Goal: Task Accomplishment & Management: Complete application form

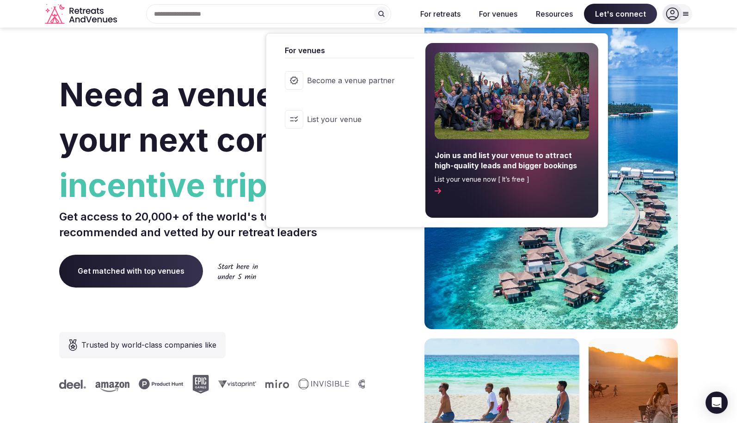
click at [505, 13] on button "For venues" at bounding box center [498, 14] width 53 height 20
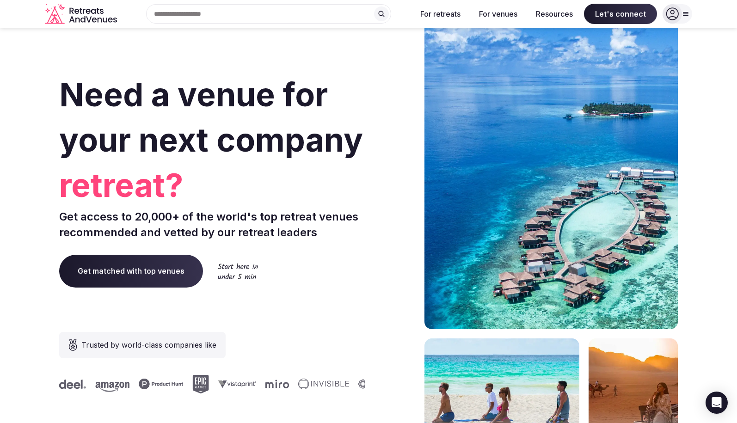
click at [505, 13] on button "For venues" at bounding box center [498, 14] width 53 height 20
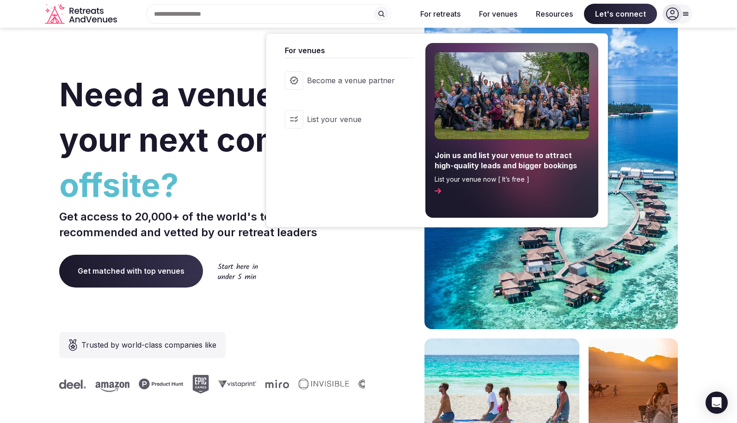
click at [346, 120] on span "List your venue" at bounding box center [351, 119] width 88 height 10
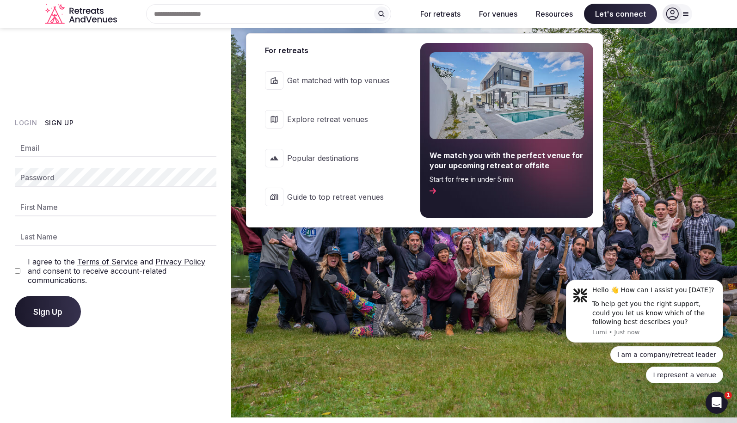
click at [340, 116] on span "Explore retreat venues" at bounding box center [338, 119] width 103 height 10
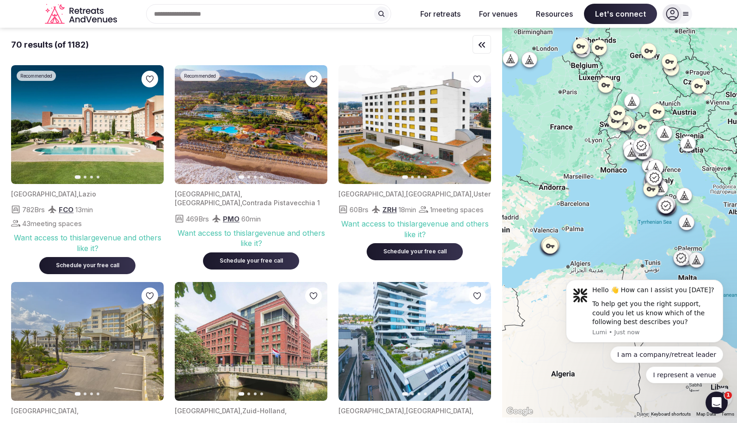
click at [260, 14] on div "Search Popular Destinations [GEOGRAPHIC_DATA], [GEOGRAPHIC_DATA] [GEOGRAPHIC_DA…" at bounding box center [265, 13] width 289 height 19
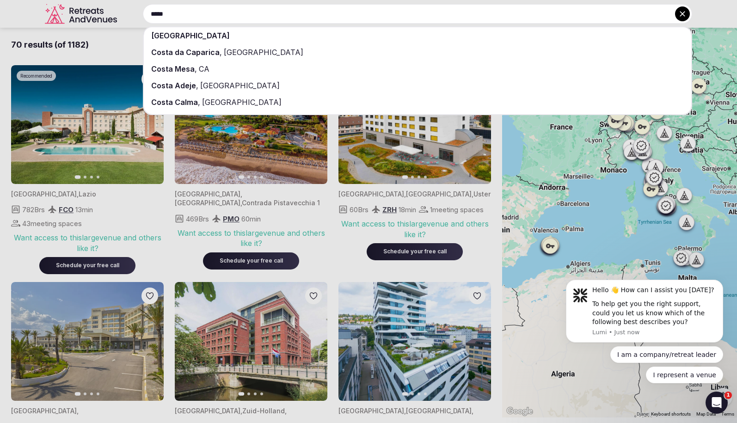
type input "*****"
click at [189, 35] on span "[GEOGRAPHIC_DATA]" at bounding box center [190, 35] width 79 height 9
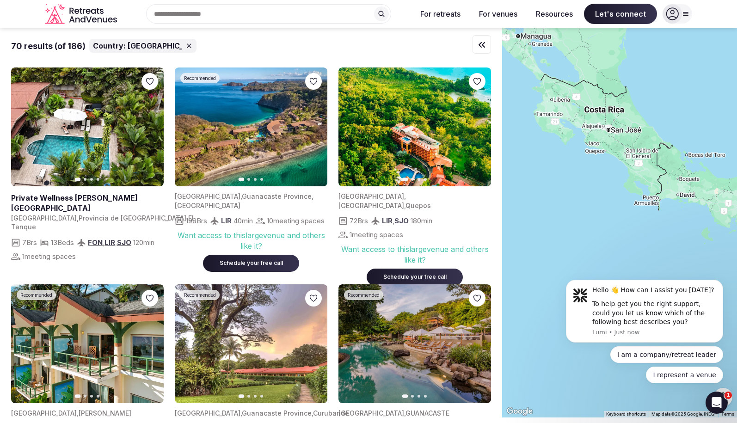
drag, startPoint x: 631, startPoint y: 175, endPoint x: 648, endPoint y: 42, distance: 134.3
click at [648, 42] on div at bounding box center [619, 223] width 235 height 390
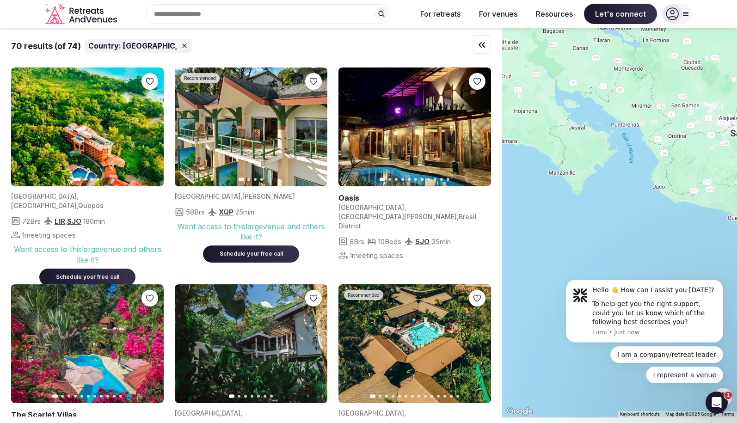
drag, startPoint x: 581, startPoint y: 150, endPoint x: 751, endPoint y: 179, distance: 171.7
click at [737, 179] on html "Recent searches [GEOGRAPHIC_DATA] Search Popular Destinations [GEOGRAPHIC_DATA]…" at bounding box center [368, 211] width 737 height 423
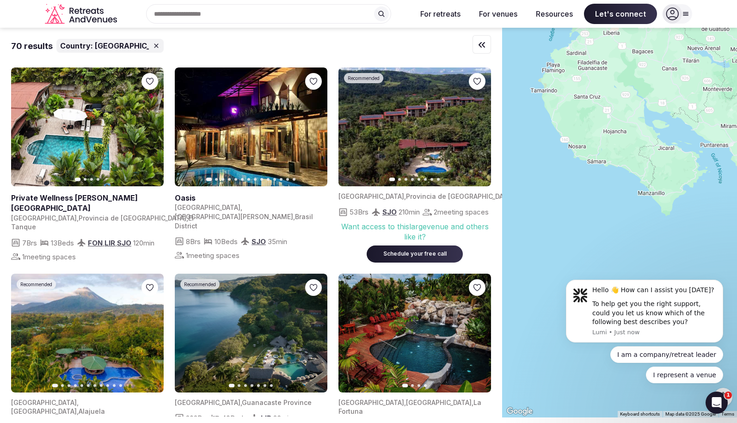
drag, startPoint x: 549, startPoint y: 178, endPoint x: 640, endPoint y: 199, distance: 93.0
click at [640, 199] on div at bounding box center [619, 223] width 235 height 390
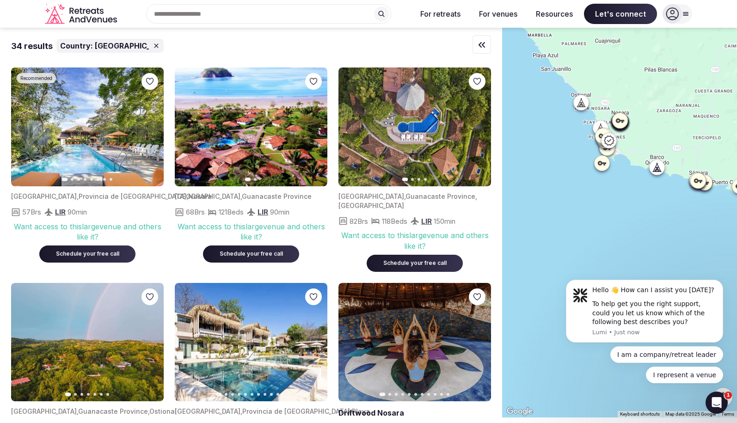
drag, startPoint x: 569, startPoint y: 213, endPoint x: 644, endPoint y: 140, distance: 104.7
click at [644, 140] on div at bounding box center [619, 223] width 235 height 390
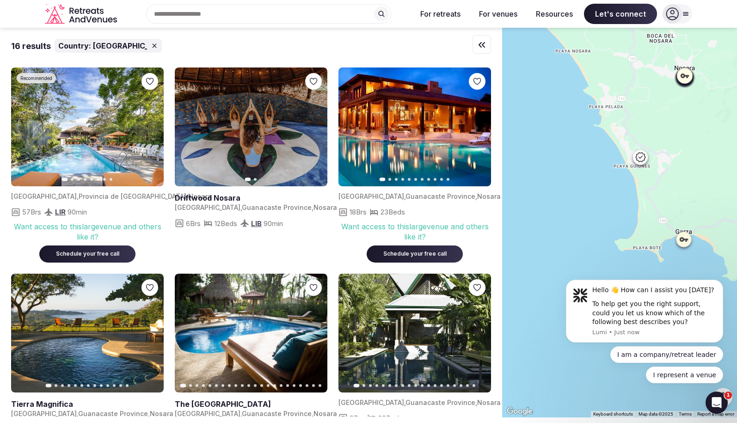
drag, startPoint x: 552, startPoint y: 110, endPoint x: 691, endPoint y: 148, distance: 143.8
click at [691, 148] on div at bounding box center [619, 223] width 235 height 390
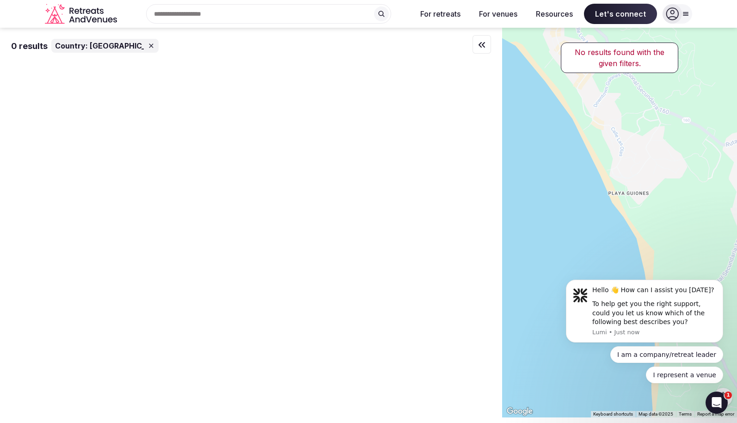
drag, startPoint x: 567, startPoint y: 198, endPoint x: 742, endPoint y: 169, distance: 177.2
click at [737, 169] on html "Recent searches [GEOGRAPHIC_DATA] Search Popular Destinations [GEOGRAPHIC_DATA]…" at bounding box center [368, 211] width 737 height 423
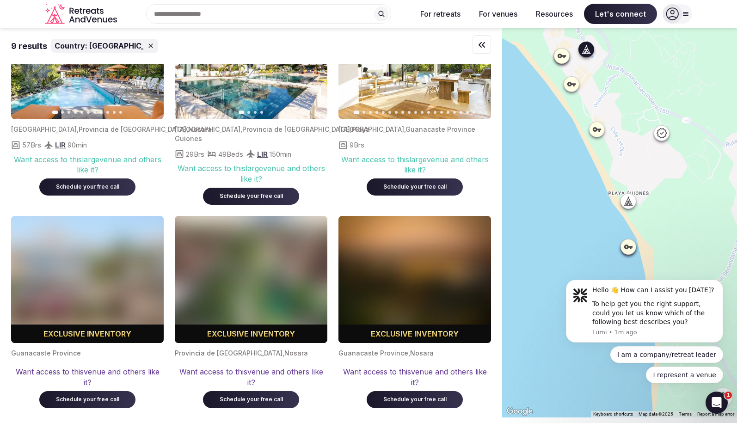
scroll to position [86, 0]
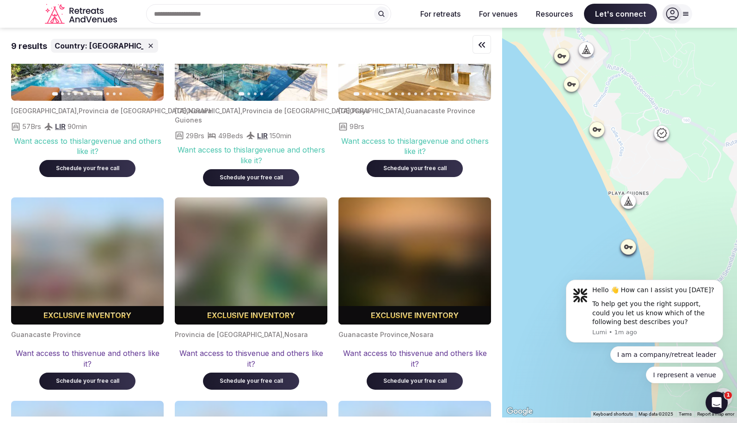
click at [594, 130] on icon at bounding box center [597, 129] width 8 height 5
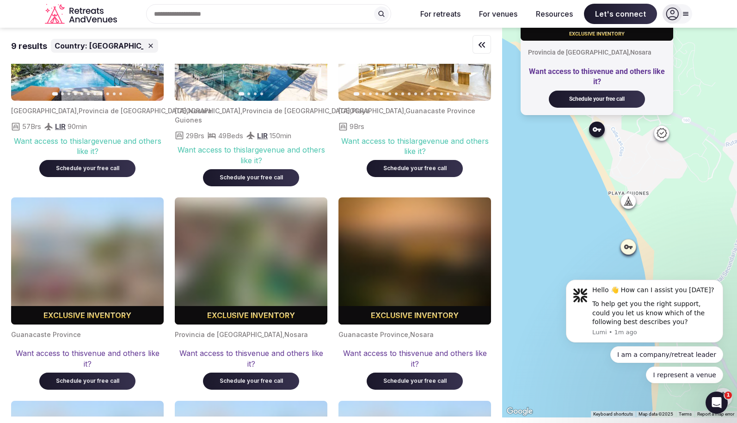
click at [666, 135] on icon at bounding box center [662, 133] width 10 height 10
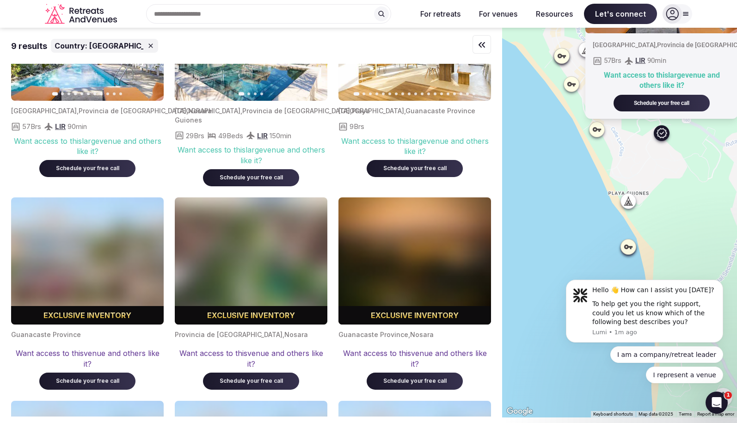
click at [560, 193] on div "Recommended Previous slide Next slide [GEOGRAPHIC_DATA] , [GEOGRAPHIC_DATA] , N…" at bounding box center [619, 223] width 235 height 390
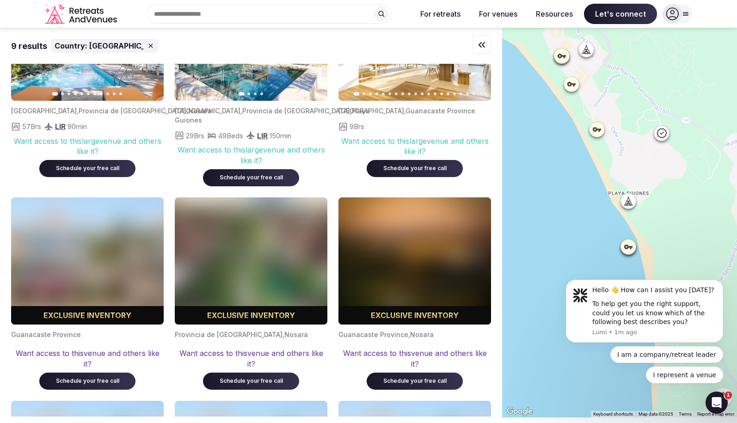
click at [628, 200] on icon at bounding box center [627, 201] width 4 height 8
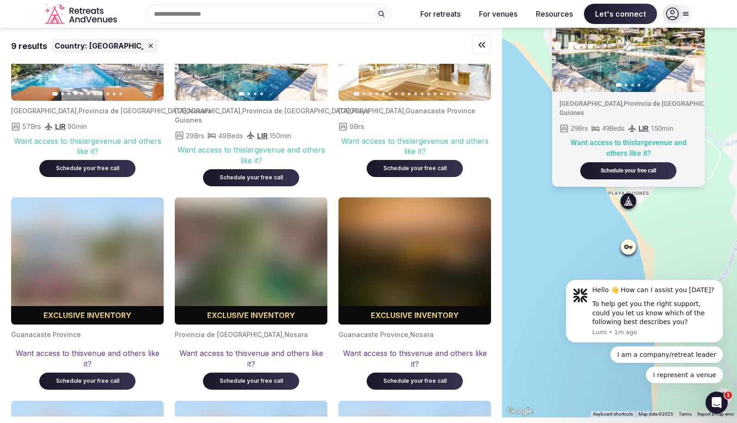
click at [573, 214] on div "Previous slide Next slide [GEOGRAPHIC_DATA] , [GEOGRAPHIC_DATA] , [GEOGRAPHIC_D…" at bounding box center [619, 223] width 235 height 390
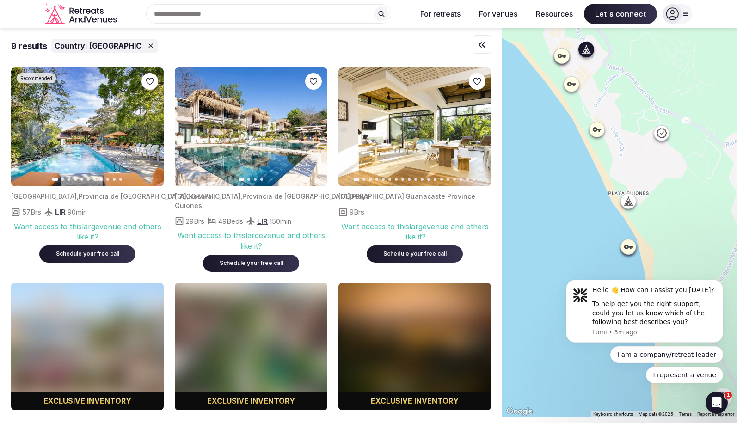
scroll to position [0, 0]
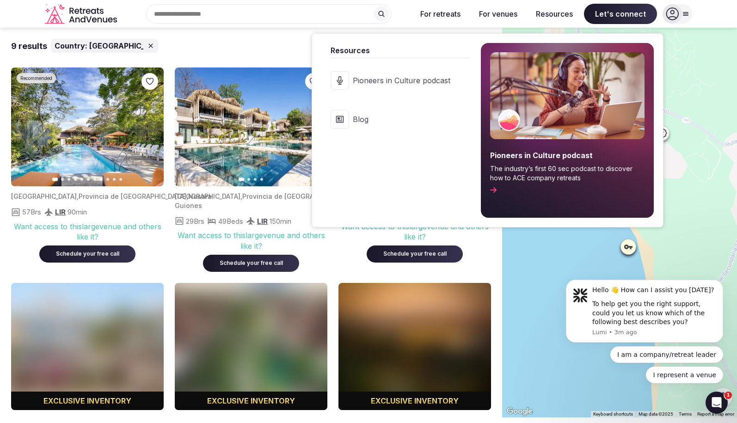
click at [557, 12] on button "Resources" at bounding box center [555, 14] width 52 height 20
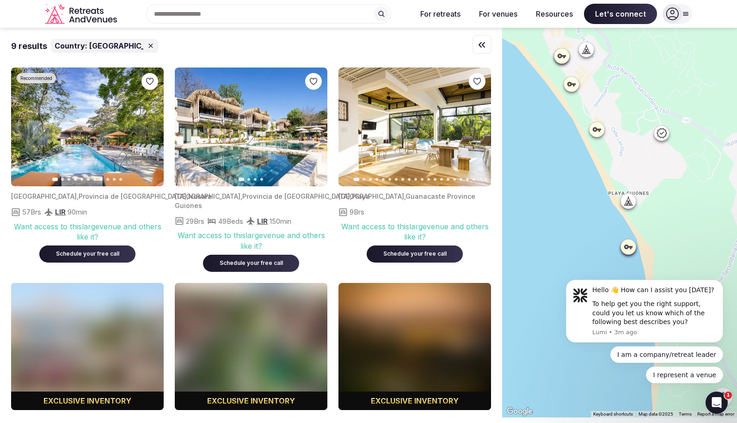
click at [685, 12] on icon at bounding box center [686, 13] width 5 height 3
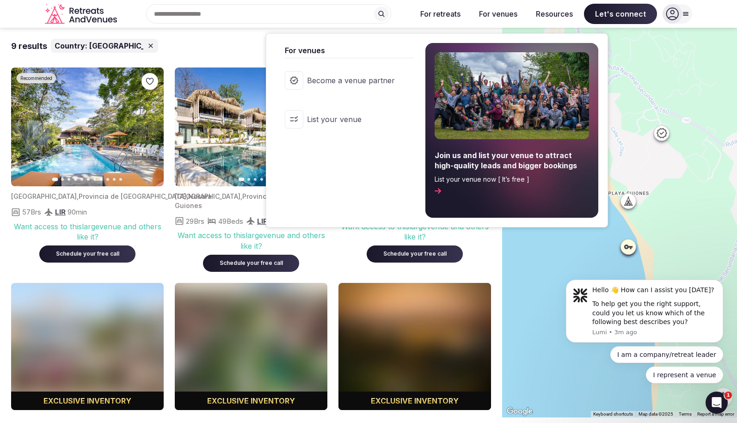
click at [508, 16] on button "For venues" at bounding box center [498, 14] width 53 height 20
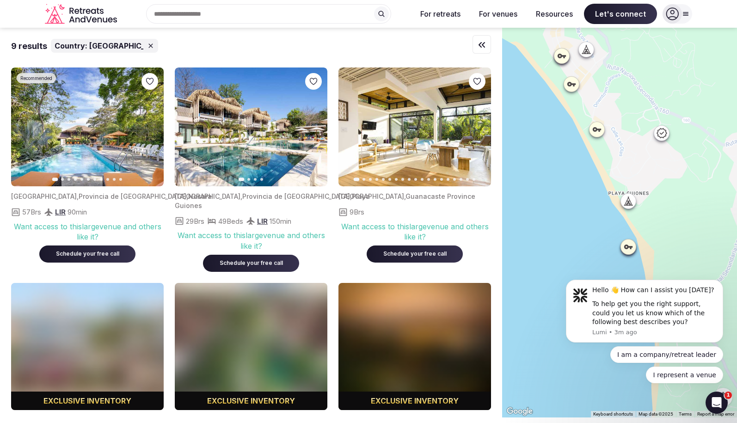
click at [508, 16] on button "For venues" at bounding box center [498, 14] width 53 height 20
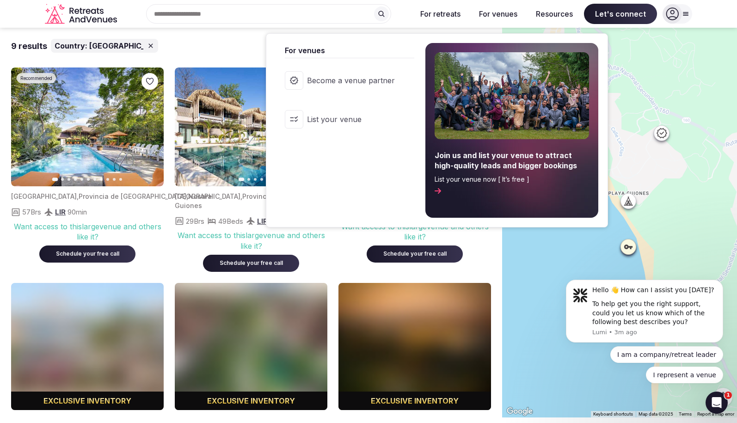
click at [368, 86] on link "Become a venue partner" at bounding box center [345, 80] width 139 height 37
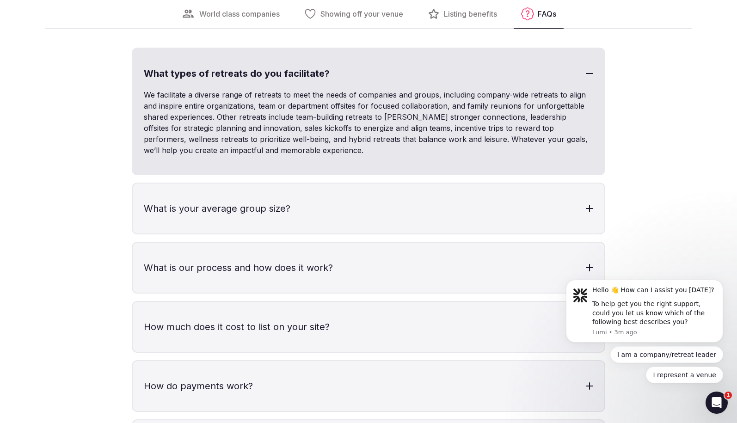
scroll to position [2623, 0]
click at [318, 201] on h3 "What is your average group size?" at bounding box center [369, 208] width 472 height 50
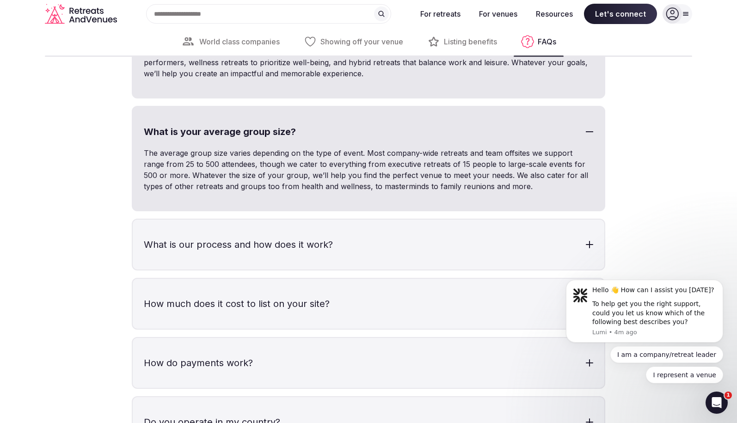
scroll to position [2698, 0]
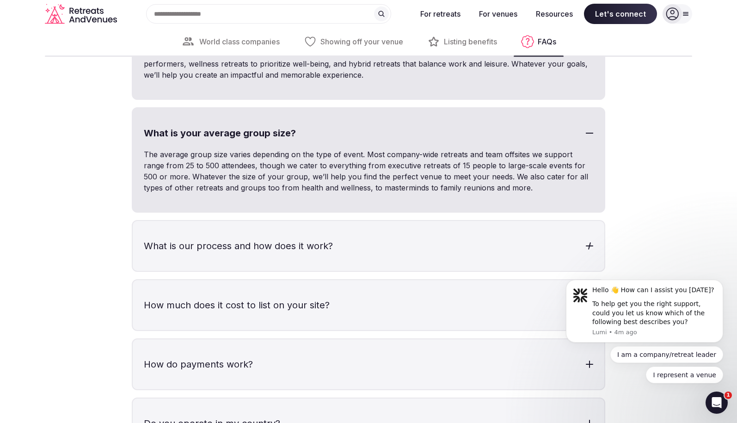
click at [380, 241] on h3 "What is our process and how does it work?" at bounding box center [369, 246] width 472 height 50
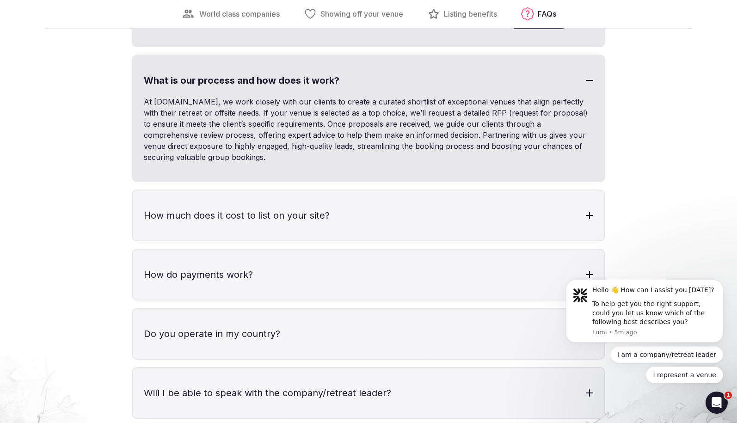
scroll to position [2864, 0]
click at [389, 199] on h3 "How much does it cost to list on your site?" at bounding box center [369, 215] width 472 height 50
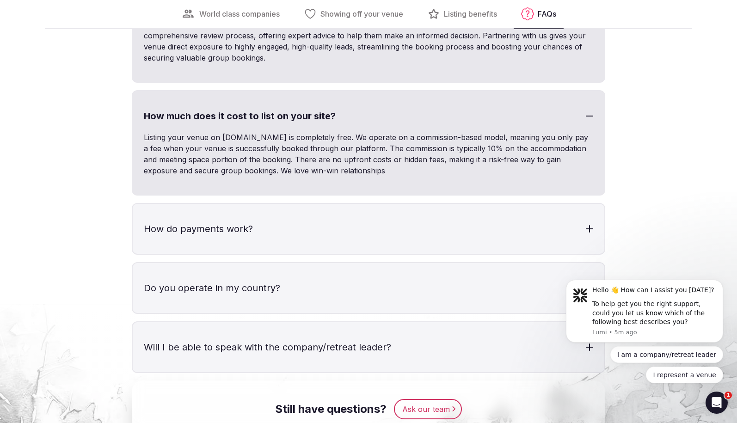
scroll to position [2963, 0]
click at [394, 228] on h3 "How do payments work?" at bounding box center [369, 229] width 472 height 50
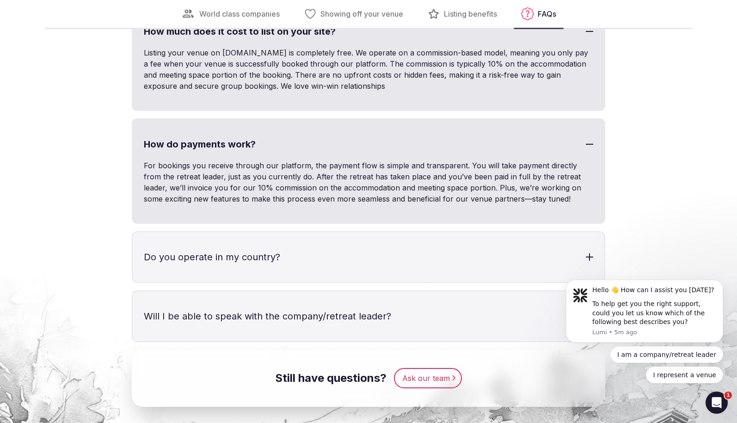
scroll to position [3056, 0]
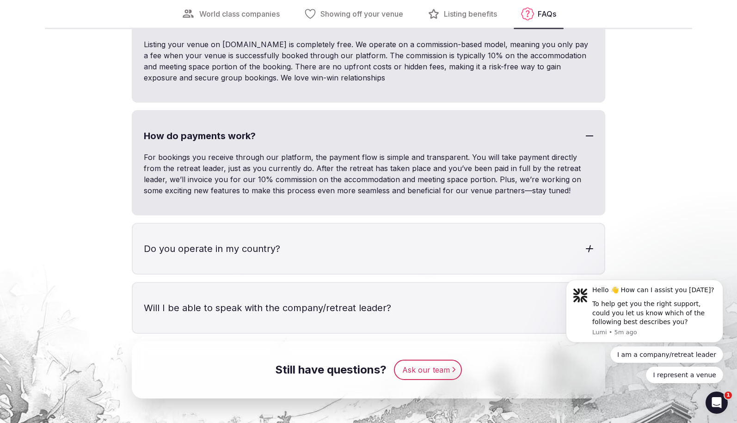
click at [392, 239] on h3 "Do you operate in my country?" at bounding box center [369, 249] width 472 height 50
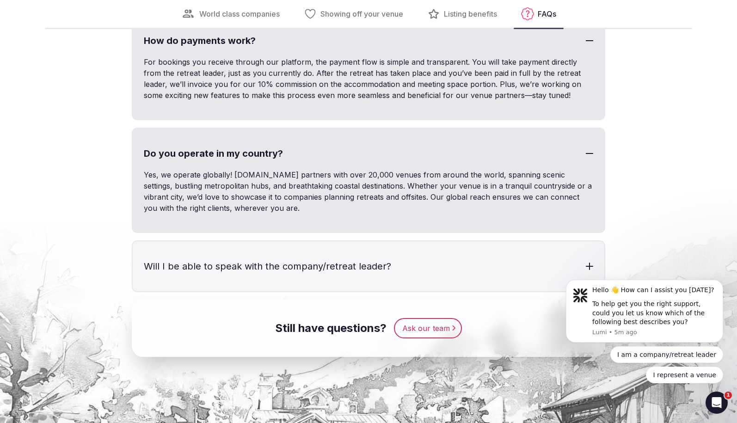
scroll to position [3150, 0]
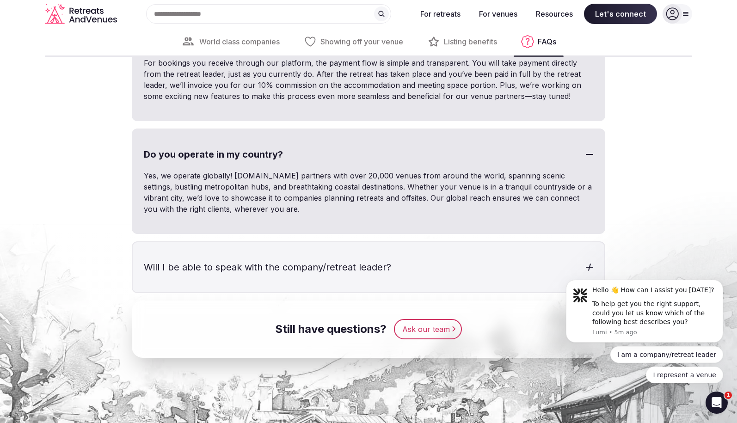
click at [401, 270] on h3 "Will I be able to speak with the company/retreat leader?" at bounding box center [369, 267] width 472 height 50
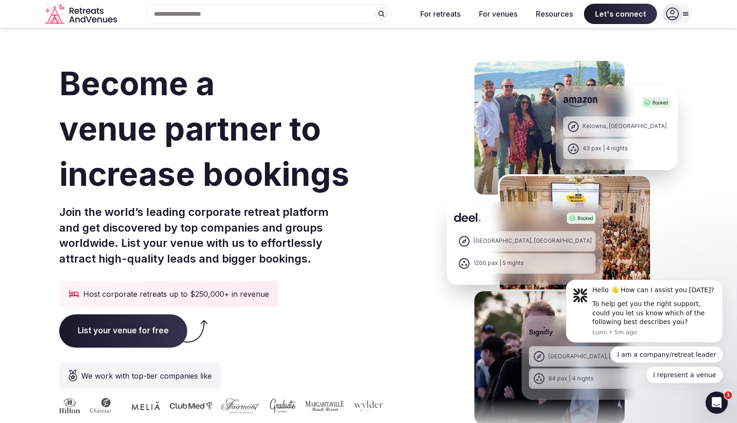
scroll to position [0, 0]
